Goal: Task Accomplishment & Management: Manage account settings

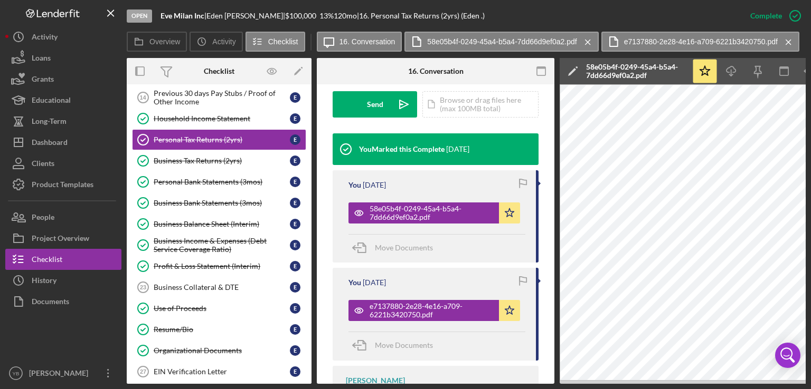
drag, startPoint x: 312, startPoint y: 288, endPoint x: 310, endPoint y: 221, distance: 67.1
click at [310, 221] on div "Overview Internal Workflow Stage Open Icon/Dropdown Arrow Archive (can unarchiv…" at bounding box center [466, 221] width 679 height 326
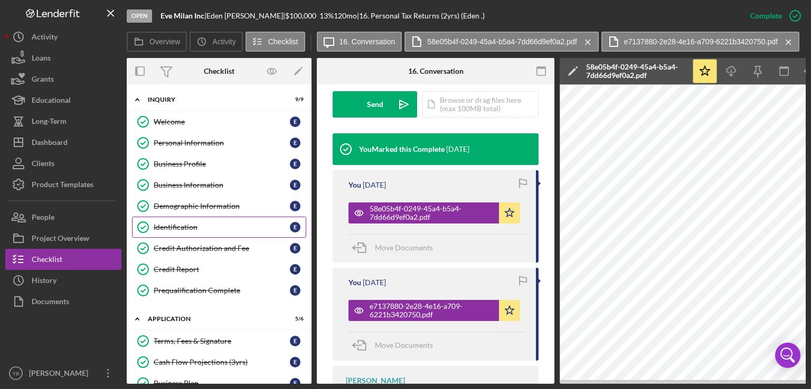
click at [184, 226] on div "Identification" at bounding box center [222, 227] width 136 height 8
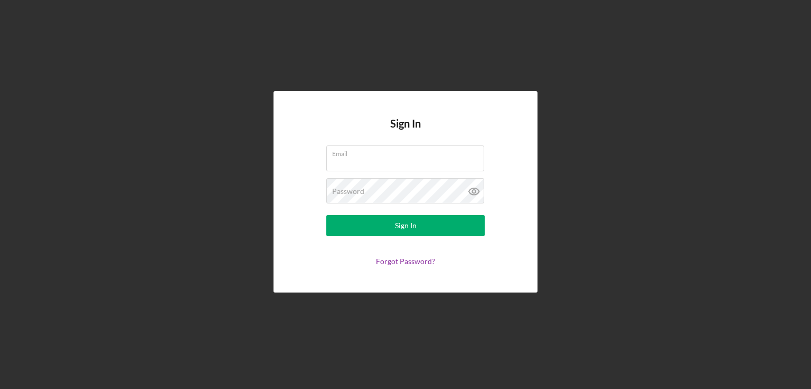
type input "[EMAIL_ADDRESS][DOMAIN_NAME]"
click at [383, 236] on form "Email [EMAIL_ADDRESS][DOMAIN_NAME] Password Sign In Forgot Password?" at bounding box center [405, 206] width 211 height 120
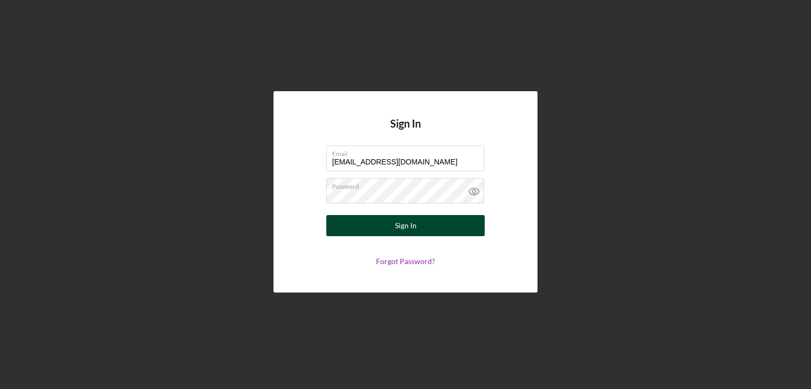
click at [391, 227] on button "Sign In" at bounding box center [405, 225] width 158 height 21
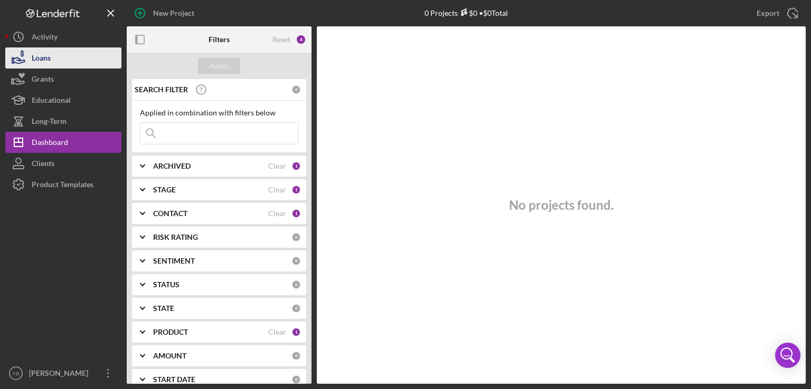
click at [50, 56] on div "Loans" at bounding box center [41, 59] width 19 height 24
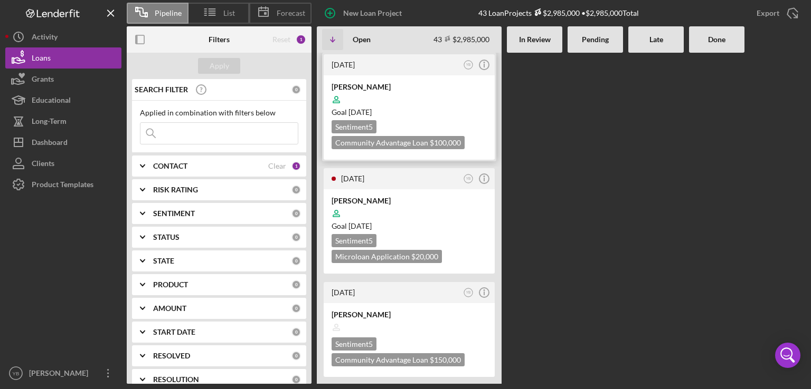
click at [426, 101] on div at bounding box center [408, 100] width 155 height 20
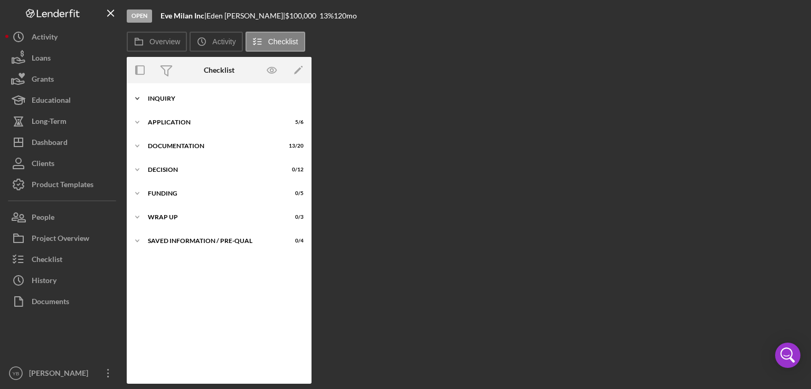
click at [170, 100] on div "Inquiry" at bounding box center [223, 99] width 150 height 6
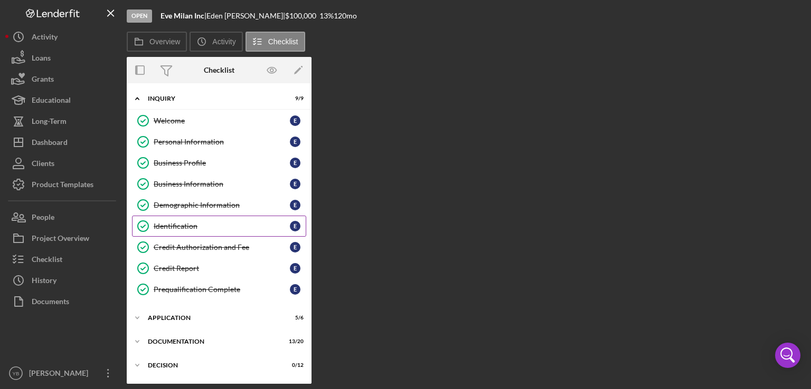
click at [175, 230] on link "Identification Identification E" at bounding box center [219, 226] width 174 height 21
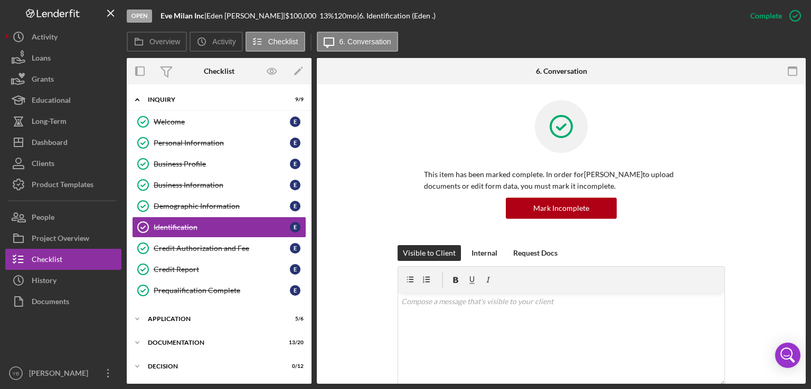
click at [777, 214] on div "This item has been marked complete. In order for Eden Gilliam to upload documen…" at bounding box center [560, 172] width 457 height 145
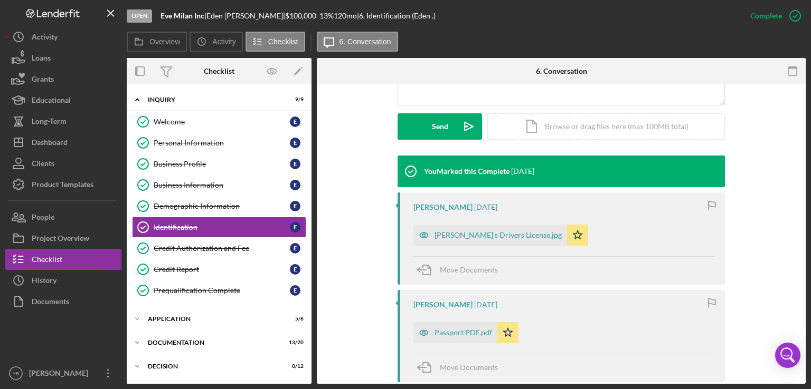
scroll to position [296, 0]
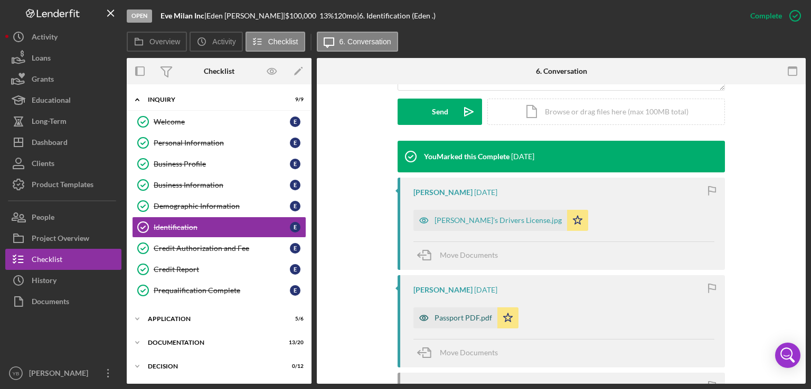
click at [448, 317] on div "Passport PDF.pdf" at bounding box center [463, 318] width 58 height 8
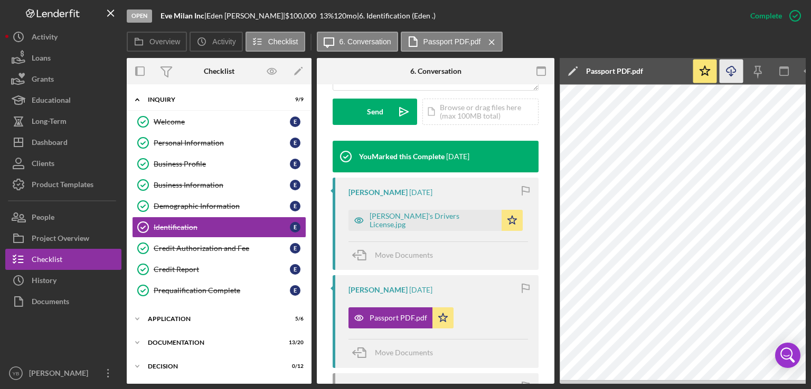
click at [735, 73] on icon "Icon/Download" at bounding box center [731, 72] width 24 height 24
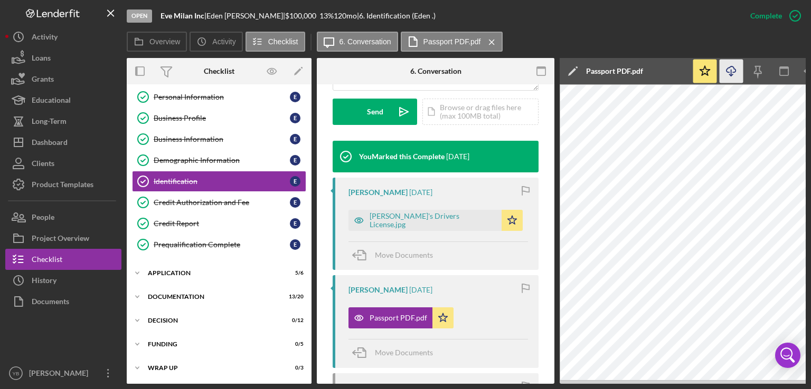
scroll to position [71, 0]
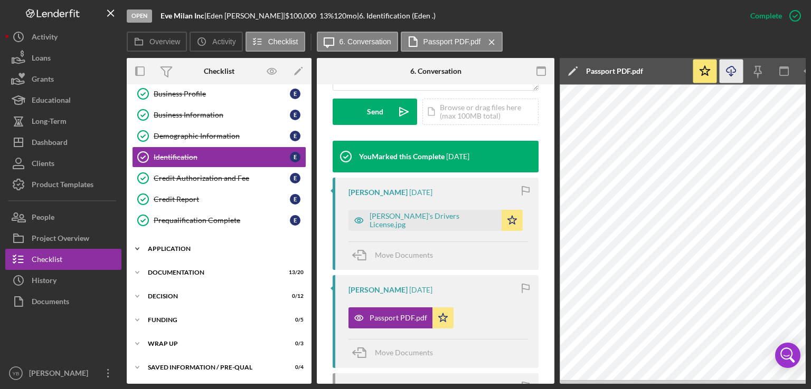
click at [175, 241] on div "Icon/Expander Application 5 / 6" at bounding box center [219, 249] width 185 height 21
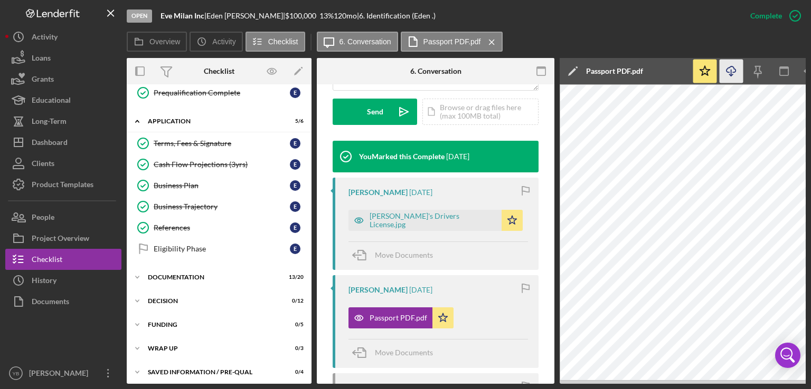
scroll to position [201, 0]
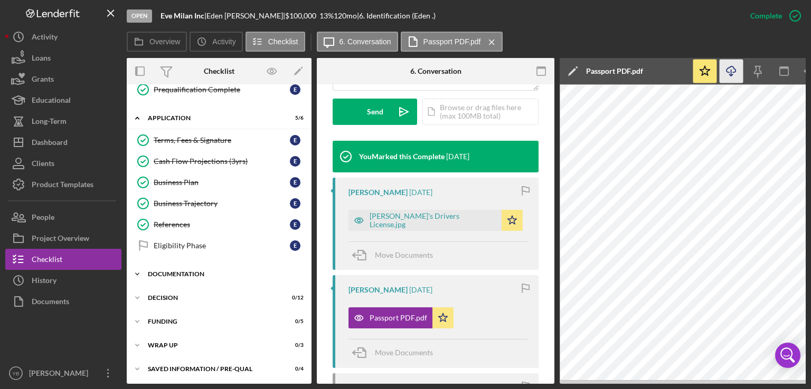
click at [180, 271] on div "Documentation" at bounding box center [223, 274] width 150 height 6
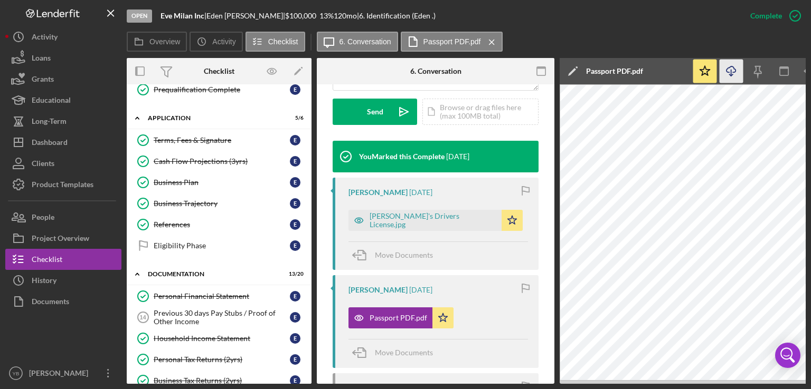
drag, startPoint x: 308, startPoint y: 239, endPoint x: 307, endPoint y: 288, distance: 48.6
click at [307, 288] on div "Icon/Expander Inquiry 9 / 9 Welcome Welcome E Personal Information Personal Inf…" at bounding box center [219, 349] width 185 height 920
click at [308, 238] on div "Overview Internal Workflow Stage Open Icon/Dropdown Arrow Archive (can unarchiv…" at bounding box center [466, 221] width 679 height 326
click at [310, 240] on div "Icon/Expander Inquiry 9 / 9 Welcome Welcome E Personal Information Personal Inf…" at bounding box center [219, 234] width 185 height 300
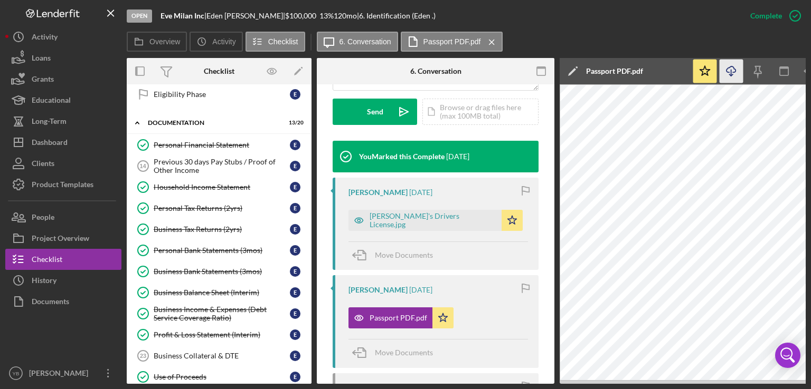
scroll to position [397, 0]
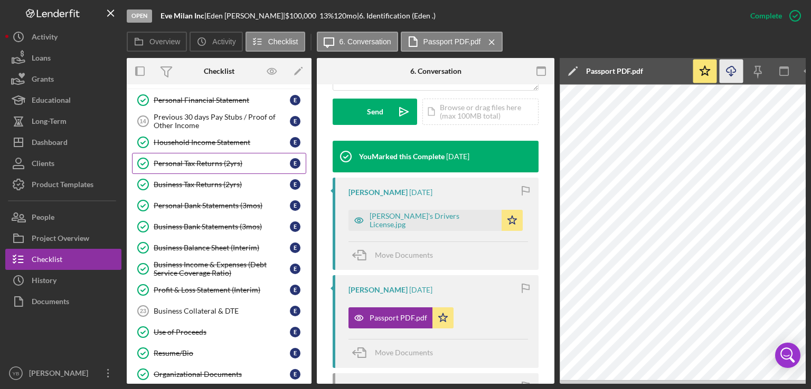
click at [203, 159] on div "Personal Tax Returns (2yrs)" at bounding box center [222, 163] width 136 height 8
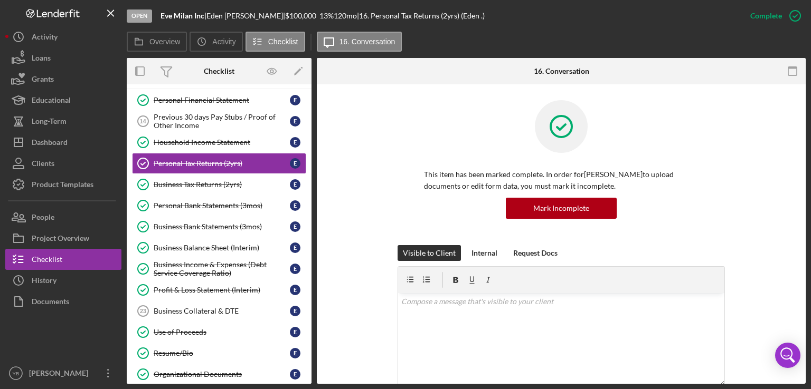
click at [754, 194] on div "This item has been marked complete. In order for Eden Gilliam to upload documen…" at bounding box center [560, 172] width 457 height 145
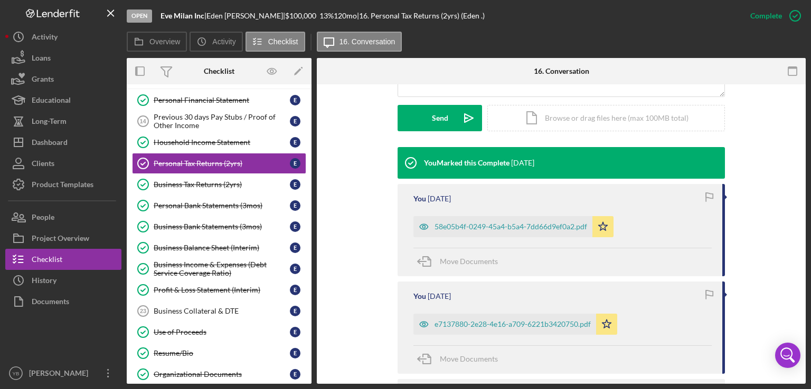
scroll to position [296, 0]
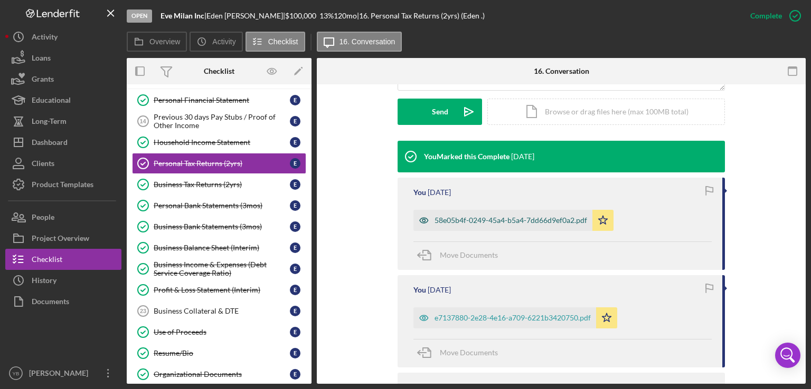
click at [547, 217] on div "58e05b4f-0249-45a4-b5a4-7dd66d9ef0a2.pdf" at bounding box center [510, 220] width 153 height 8
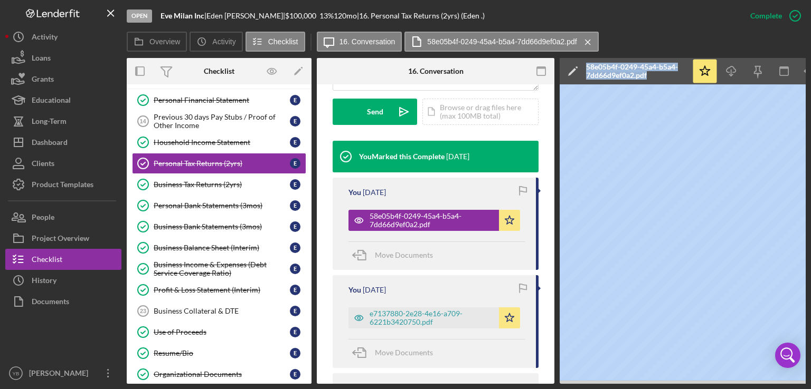
drag, startPoint x: 540, startPoint y: 380, endPoint x: 553, endPoint y: 377, distance: 13.5
click at [82, 246] on div "Open Eve Milan Inc | Eden Gilliam | $100,000 $100,000 13 % 120 mo | 16. Persona…" at bounding box center [405, 192] width 800 height 384
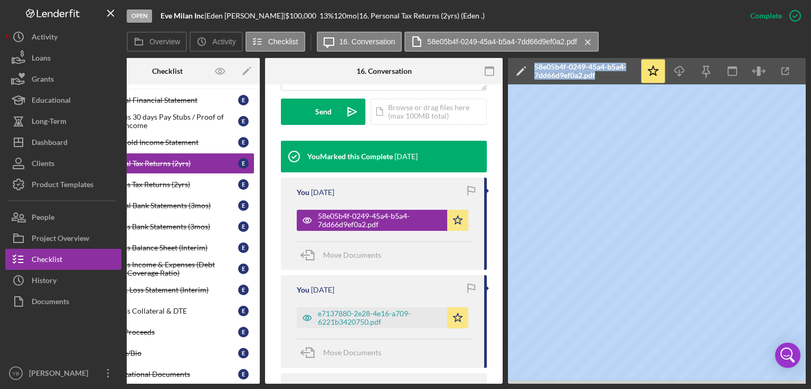
scroll to position [0, 0]
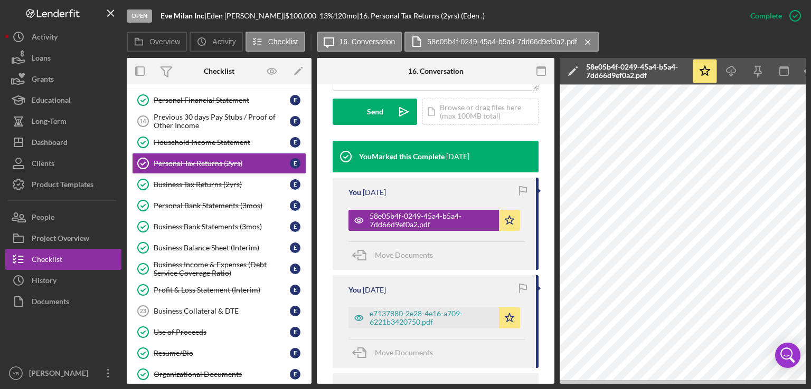
drag, startPoint x: 311, startPoint y: 212, endPoint x: 310, endPoint y: 217, distance: 5.4
click at [310, 217] on div "Overview Internal Workflow Stage Open Icon/Dropdown Arrow Archive (can unarchiv…" at bounding box center [466, 221] width 679 height 326
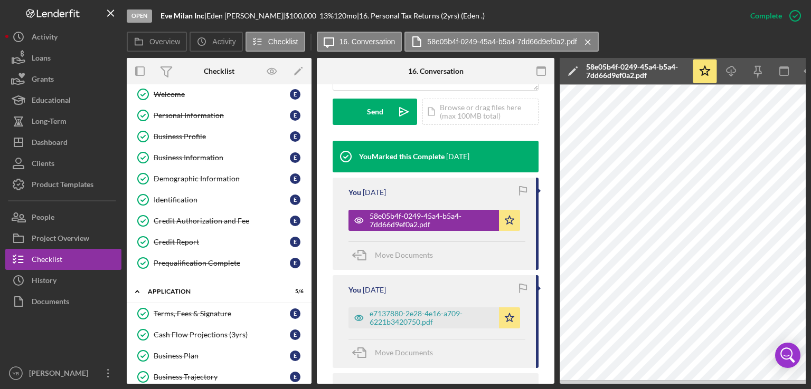
scroll to position [19, 0]
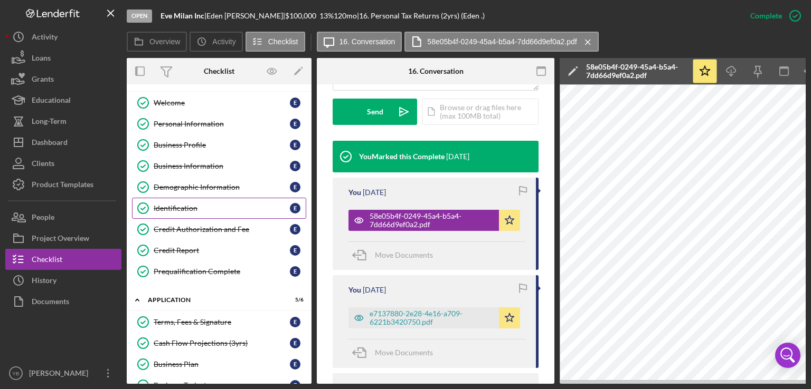
click at [180, 205] on div "Identification" at bounding box center [222, 208] width 136 height 8
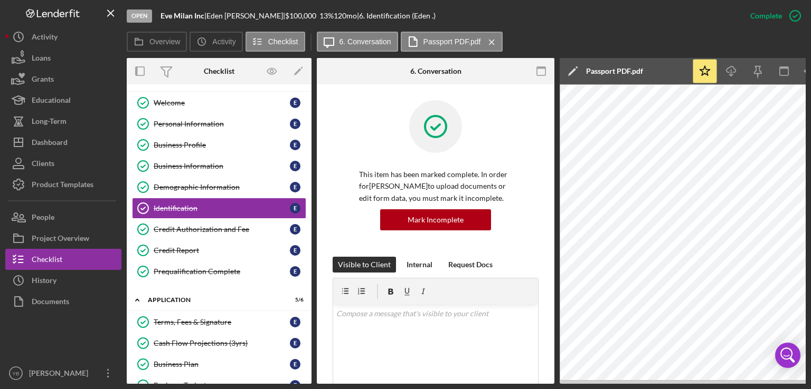
scroll to position [0, 70]
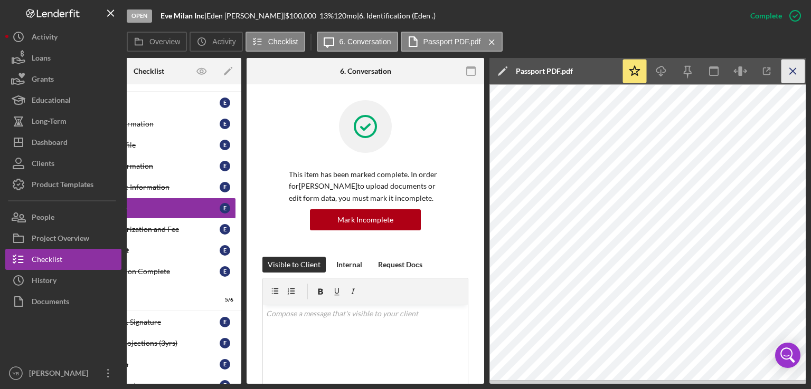
click at [791, 72] on line "button" at bounding box center [793, 71] width 6 height 6
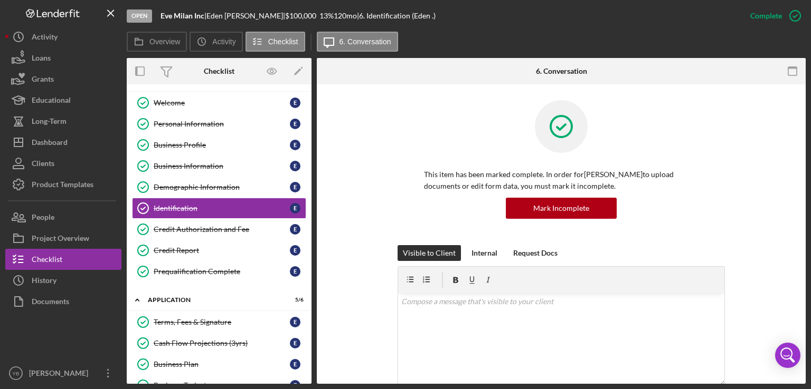
click at [757, 160] on div "This item has been marked complete. In order for Eden Gilliam to upload documen…" at bounding box center [560, 172] width 457 height 145
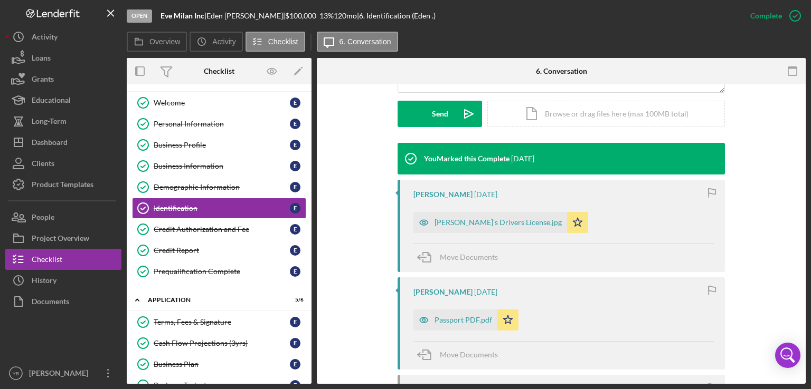
scroll to position [296, 0]
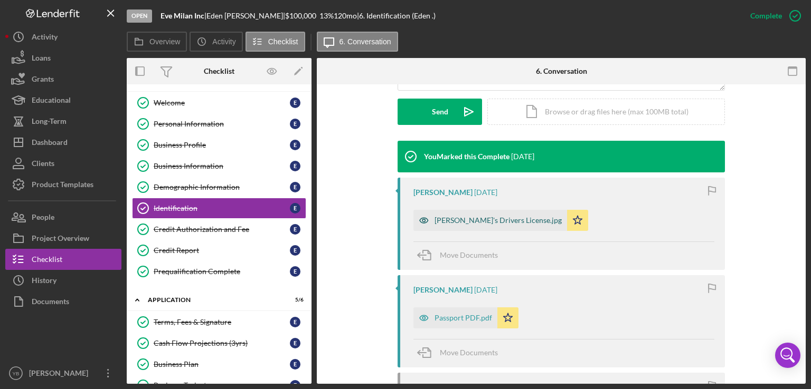
click at [464, 224] on div "Eden's Drivers License.jpg" at bounding box center [497, 220] width 127 height 8
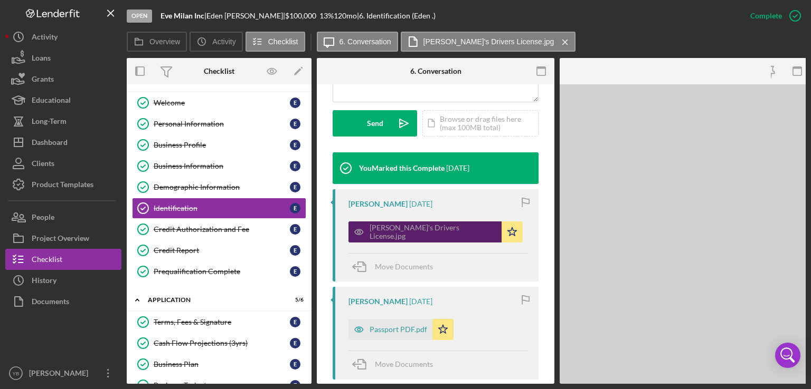
scroll to position [307, 0]
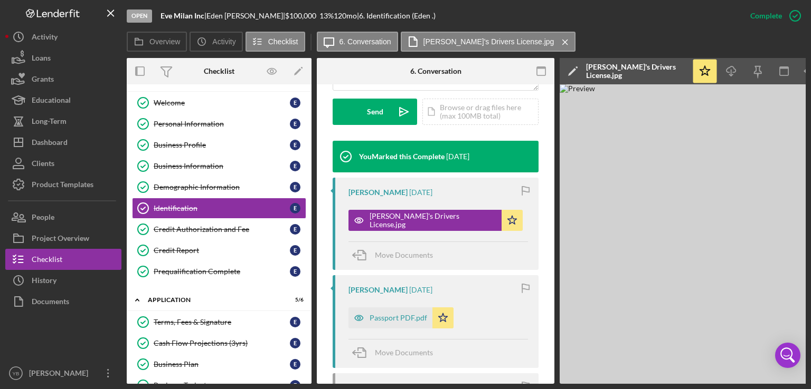
drag, startPoint x: 554, startPoint y: 380, endPoint x: 623, endPoint y: 375, distance: 68.8
click at [623, 375] on div "Overview Internal Workflow Stage Open Icon/Dropdown Arrow Archive (can unarchiv…" at bounding box center [466, 221] width 679 height 326
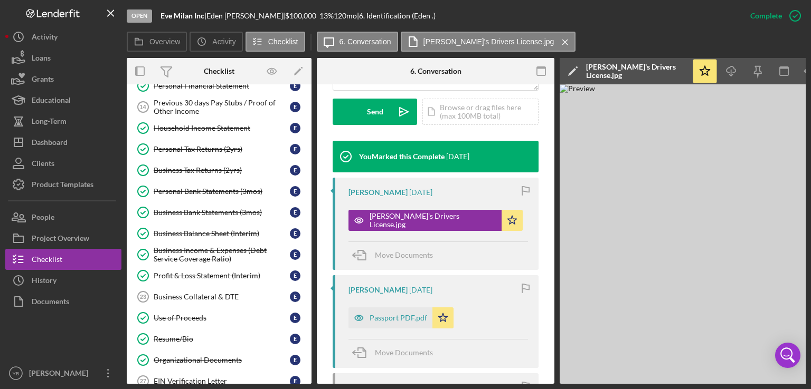
scroll to position [410, 0]
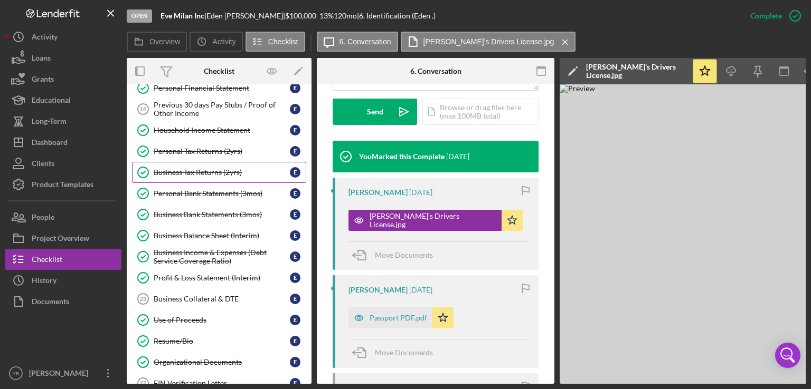
click at [177, 169] on div "Business Tax Returns (2yrs)" at bounding box center [222, 172] width 136 height 8
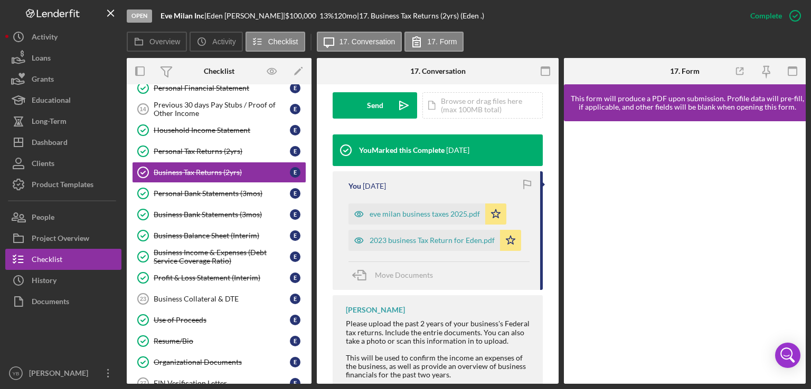
scroll to position [319, 0]
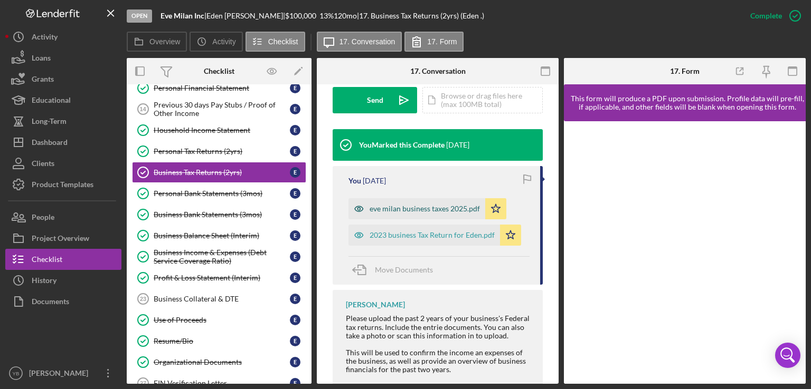
click at [420, 205] on div "eve milan business taxes 2025.pdf" at bounding box center [424, 209] width 110 height 8
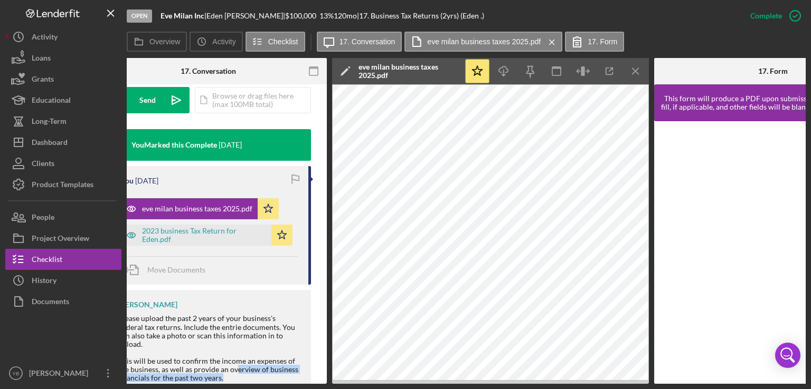
scroll to position [320, 0]
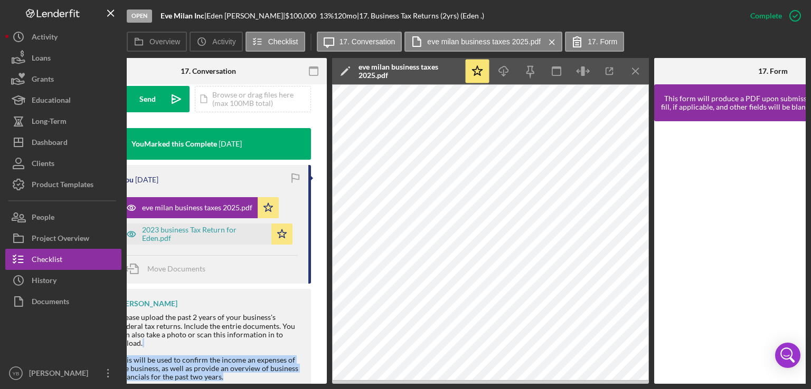
drag, startPoint x: 289, startPoint y: 381, endPoint x: 183, endPoint y: 348, distance: 111.4
click at [183, 348] on div "Please upload the past 2 years of your business's Federal tax returns. Include …" at bounding box center [209, 347] width 182 height 68
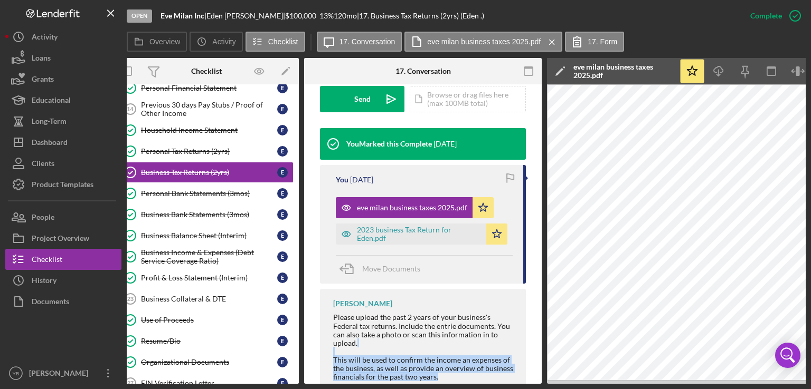
scroll to position [0, 0]
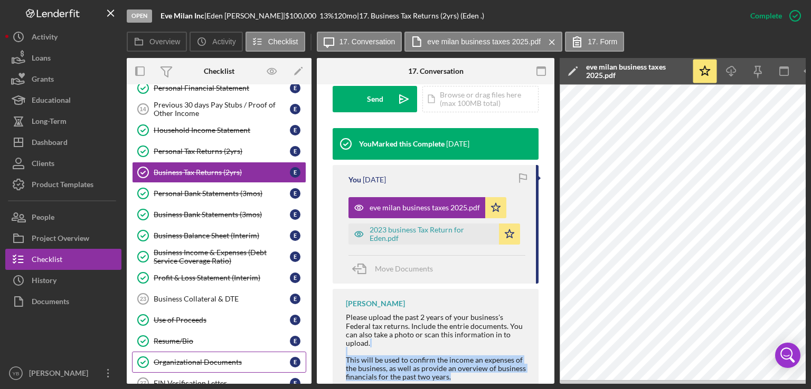
click at [183, 358] on div "Organizational Documents" at bounding box center [222, 362] width 136 height 8
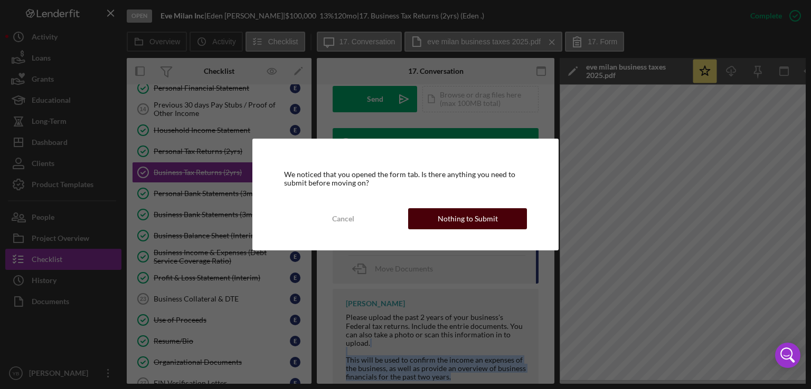
click at [456, 226] on div "Nothing to Submit" at bounding box center [468, 218] width 60 height 21
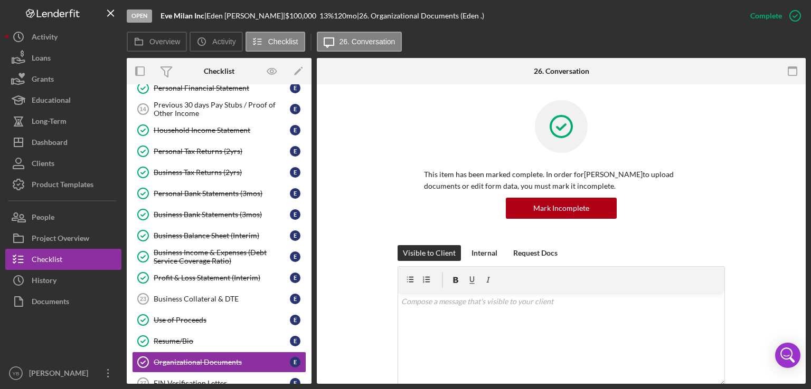
click at [797, 145] on div "This item has been marked complete. In order for Eden Gilliam to upload documen…" at bounding box center [561, 390] width 489 height 613
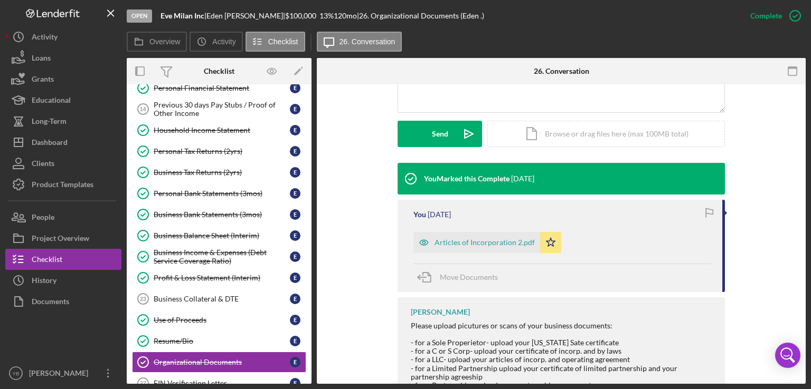
scroll to position [274, 0]
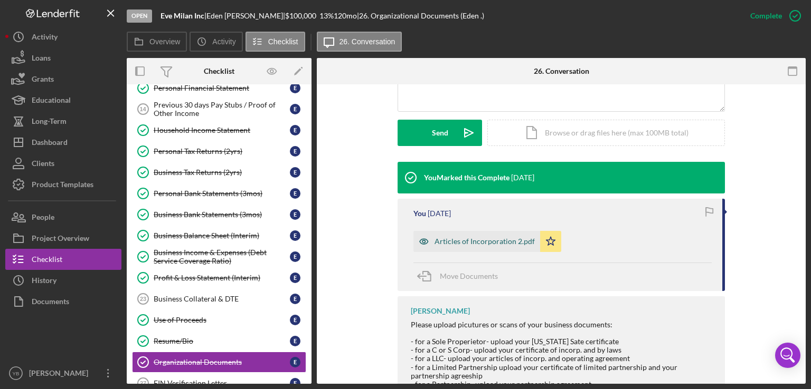
click at [488, 243] on div "Articles of Incorporation 2.pdf" at bounding box center [484, 241] width 100 height 8
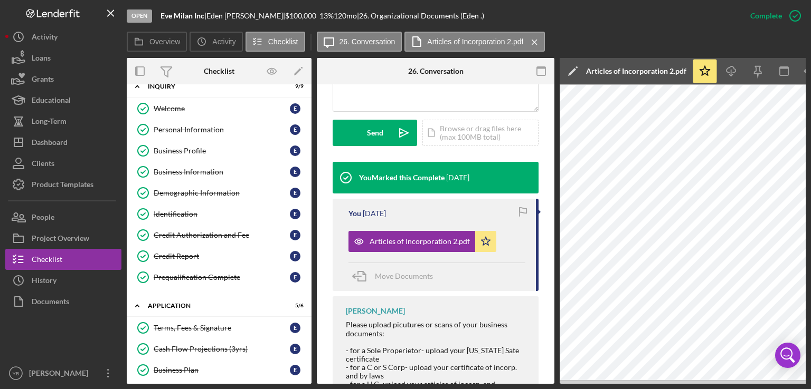
scroll to position [0, 0]
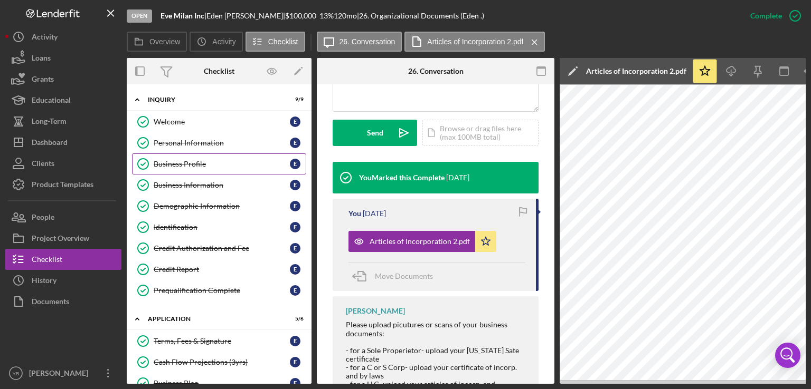
click at [190, 165] on div "Business Profile" at bounding box center [222, 164] width 136 height 8
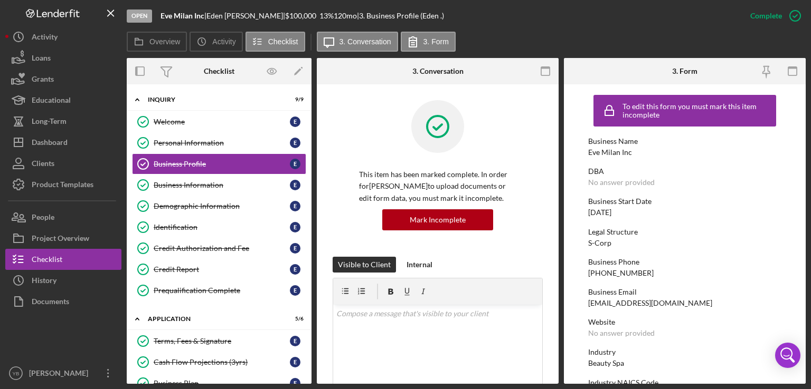
drag, startPoint x: 588, startPoint y: 212, endPoint x: 628, endPoint y: 212, distance: 40.1
click at [628, 212] on div "Business Start Date 12/12/2011" at bounding box center [684, 207] width 193 height 20
copy div "12/12/2011"
click at [46, 66] on div "Loans" at bounding box center [41, 59] width 19 height 24
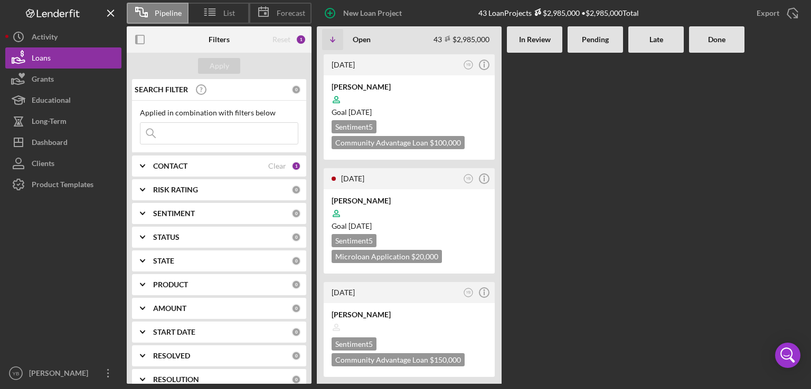
click at [521, 216] on Review at bounding box center [534, 218] width 55 height 331
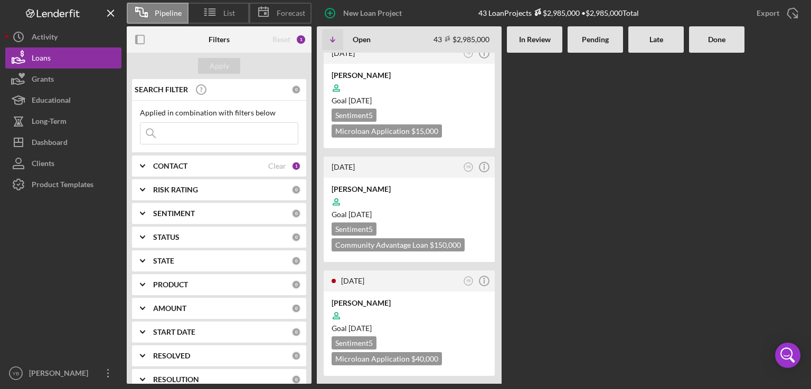
scroll to position [507, 0]
